Goal: Obtain resource: Download file/media

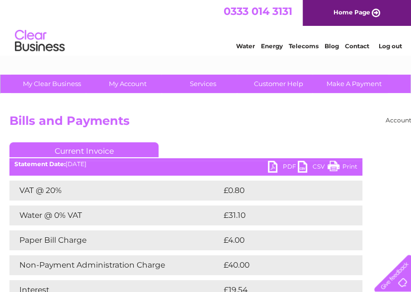
click at [338, 110] on div "Account number 910519 924735 949926 953550 995586 1144474 1147038 30264617 3029…" at bounding box center [246, 233] width 492 height 278
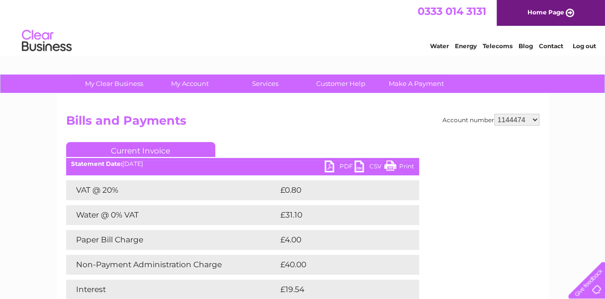
click at [411, 113] on div "Account number 910519 924735 949926 953550 995586 1144474 1147038 30264617 3029…" at bounding box center [303, 233] width 492 height 278
click at [411, 116] on select "910519 924735 949926 953550 995586 1144474 1147038 30264617 30291883 30294298 3…" at bounding box center [516, 120] width 45 height 12
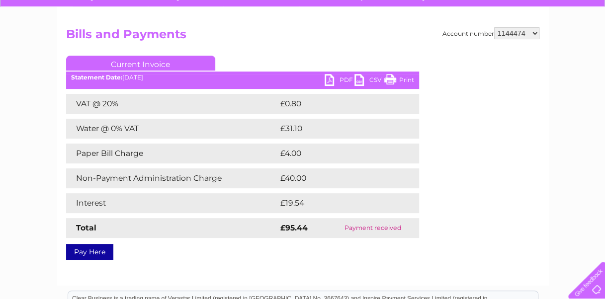
scroll to position [88, 0]
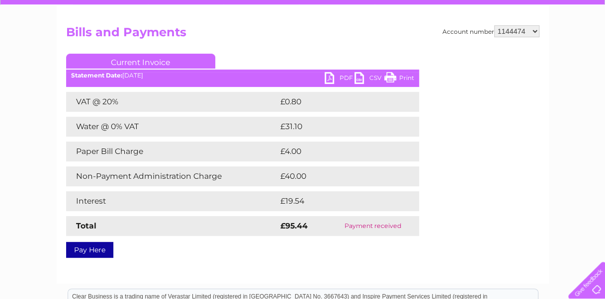
click at [411, 31] on select "910519 924735 949926 953550 995586 1144474 1147038 30264617 30291883 30294298 3…" at bounding box center [516, 31] width 45 height 12
select select "1147038"
click at [411, 25] on select "910519 924735 949926 953550 995586 1144474 1147038 30264617 30291883 30294298 3…" at bounding box center [516, 31] width 45 height 12
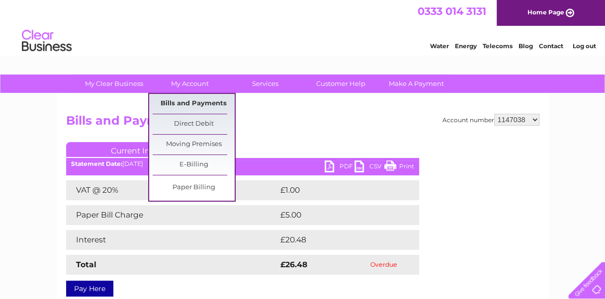
click at [182, 104] on link "Bills and Payments" at bounding box center [194, 104] width 82 height 20
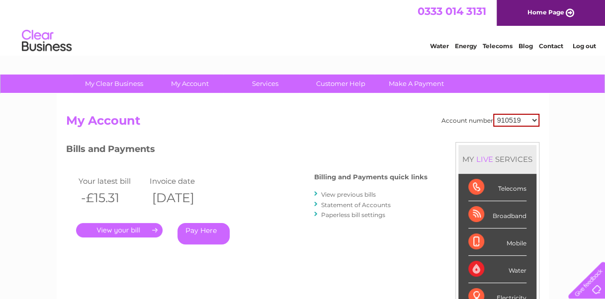
click at [499, 126] on select "910519 924735 949926 953550 995586 1144474 1147038 30264617 30291883 30294298 3…" at bounding box center [516, 120] width 46 height 13
select select "1147038"
click at [493, 114] on select "910519 924735 949926 953550 995586 1144474 1147038 30264617 30291883 30294298 3…" at bounding box center [516, 120] width 46 height 13
click at [369, 205] on link "Statement of Accounts" at bounding box center [356, 204] width 70 height 7
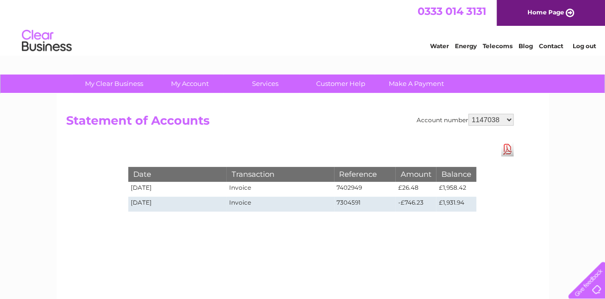
click at [503, 146] on link "Download Pdf" at bounding box center [507, 149] width 12 height 14
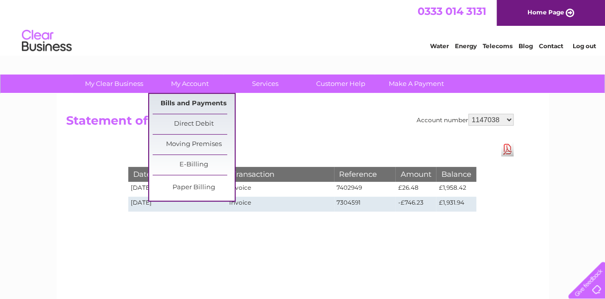
click at [183, 108] on link "Bills and Payments" at bounding box center [194, 104] width 82 height 20
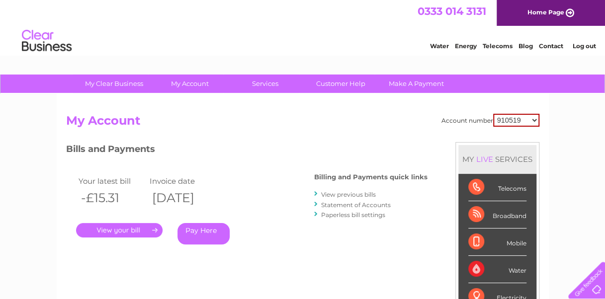
click at [345, 193] on link "View previous bills" at bounding box center [348, 194] width 55 height 7
click at [514, 115] on select "910519 924735 949926 953550 995586 1144474 1147038 30264617 30291883 30294298 3…" at bounding box center [516, 120] width 46 height 13
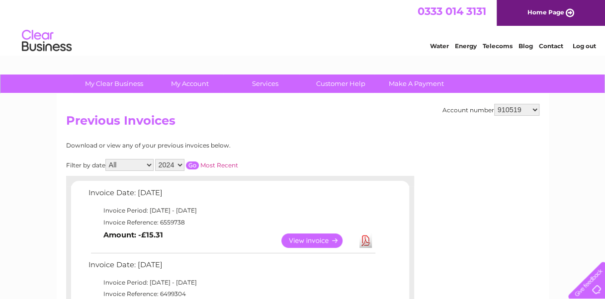
click at [510, 105] on select "910519 924735 949926 953550 995586 1144474 1147038 30264617 30291883 30294298 3…" at bounding box center [516, 110] width 45 height 12
select select "1147038"
click at [494, 104] on select "910519 924735 949926 953550 995586 1144474 1147038 30264617 30291883 30294298 3…" at bounding box center [516, 110] width 45 height 12
click at [296, 238] on link "View" at bounding box center [317, 241] width 73 height 14
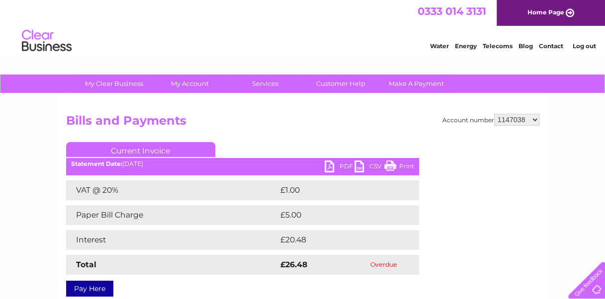
click at [330, 166] on link "PDF" at bounding box center [340, 168] width 30 height 14
